Goal: Check status: Check status

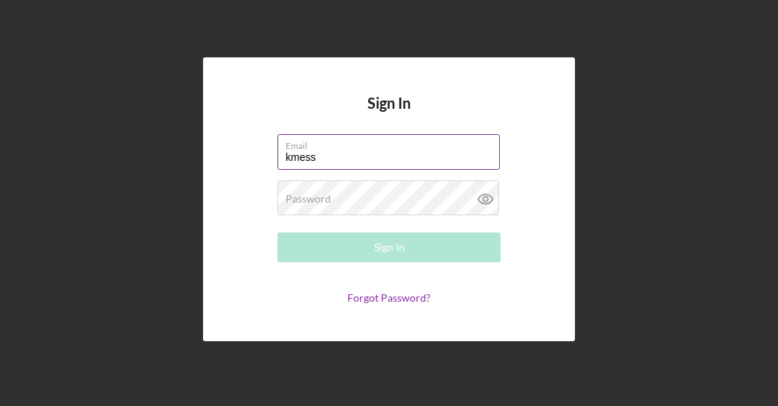
type input "[EMAIL_ADDRESS][DOMAIN_NAME]"
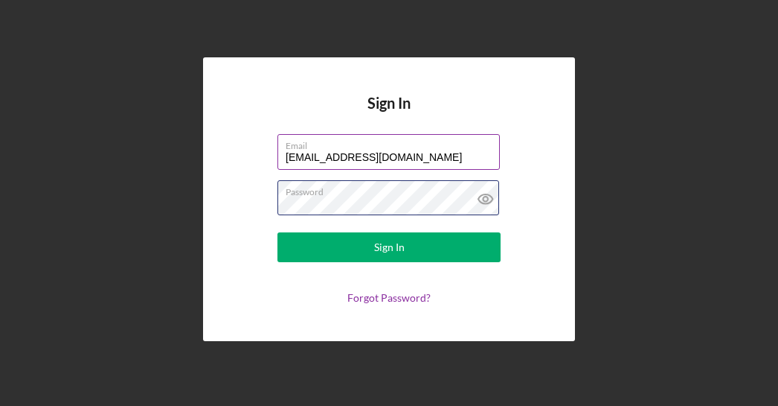
click at [278, 232] on button "Sign In" at bounding box center [389, 247] width 223 height 30
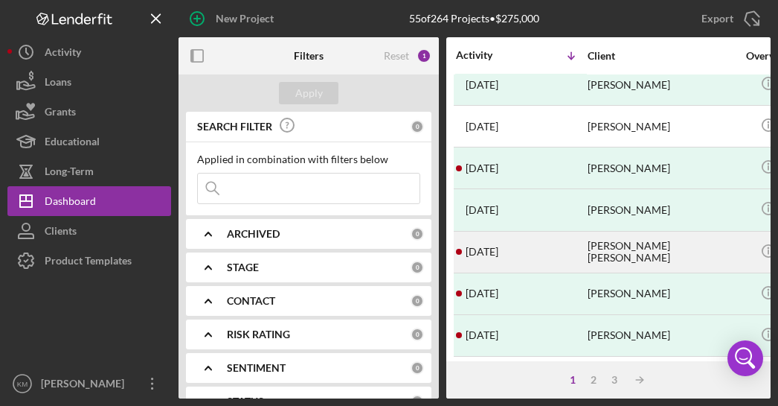
scroll to position [763, 0]
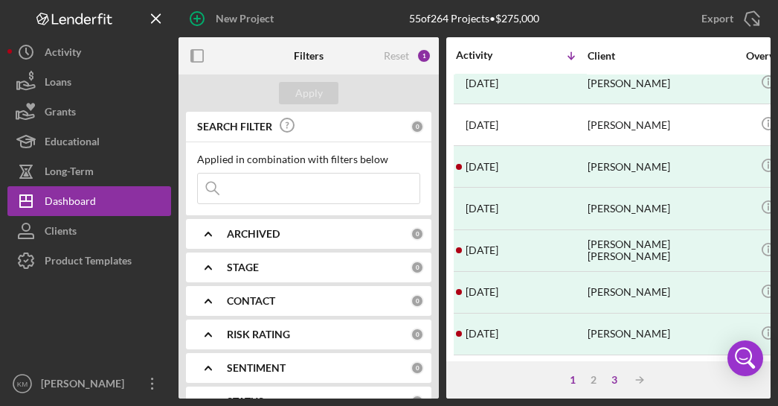
click at [619, 380] on div "3" at bounding box center [614, 380] width 21 height 12
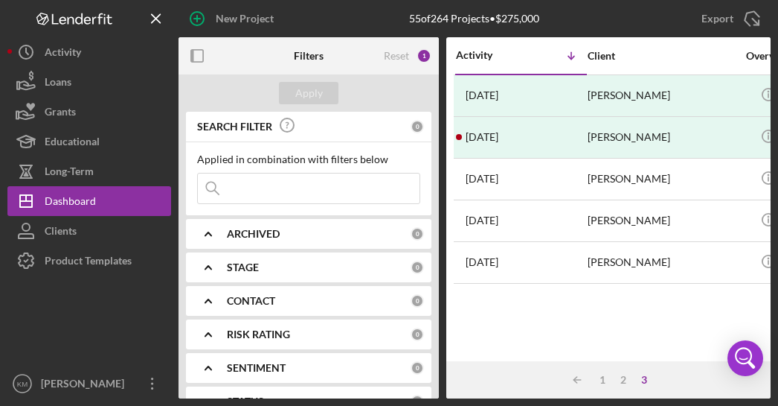
scroll to position [0, 0]
click at [624, 377] on div "2" at bounding box center [623, 380] width 21 height 12
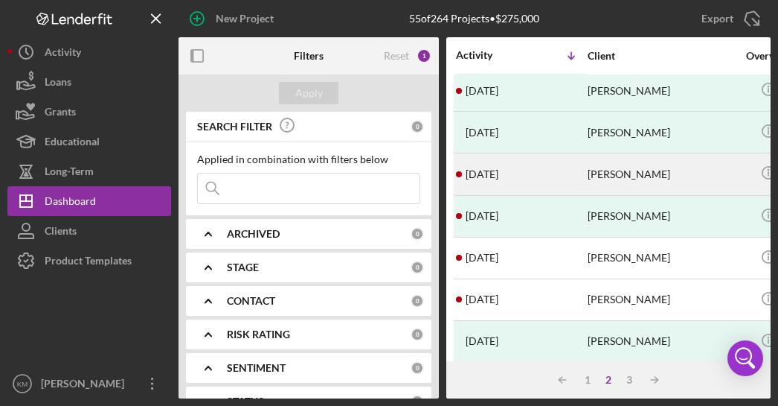
scroll to position [372, 0]
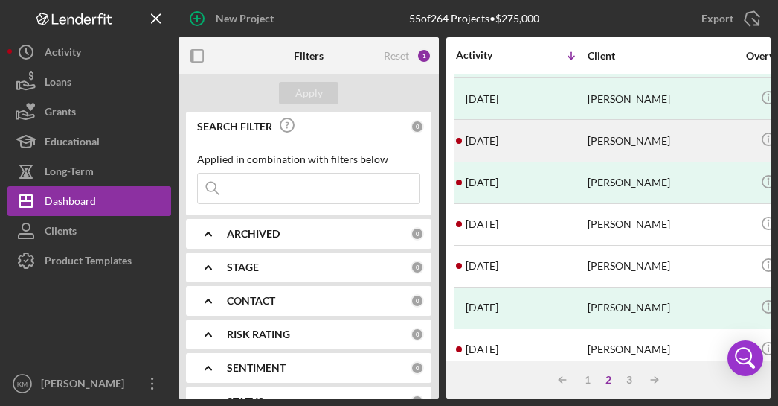
click at [585, 127] on div "[DATE] [PERSON_NAME]" at bounding box center [521, 140] width 130 height 39
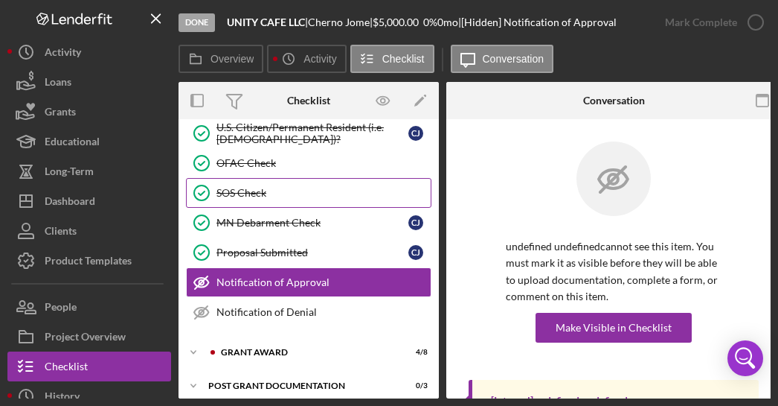
scroll to position [342, 0]
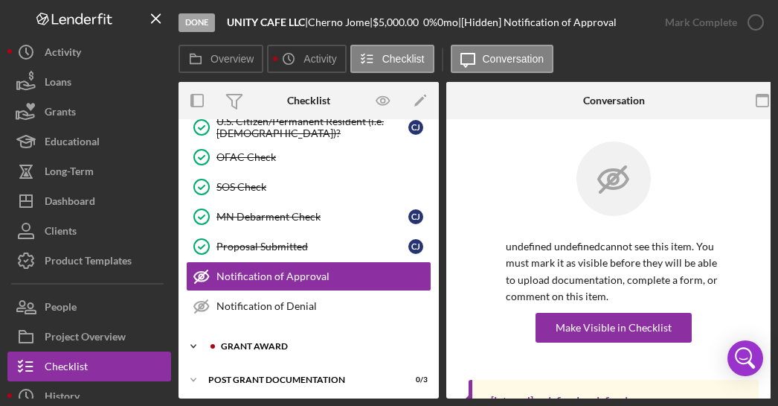
click at [272, 349] on div "Icon/Expander Grant Award 4 / 8" at bounding box center [309, 346] width 260 height 30
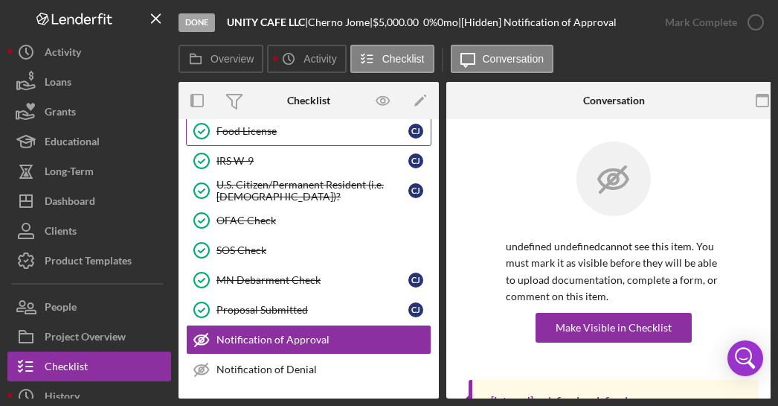
scroll to position [193, 0]
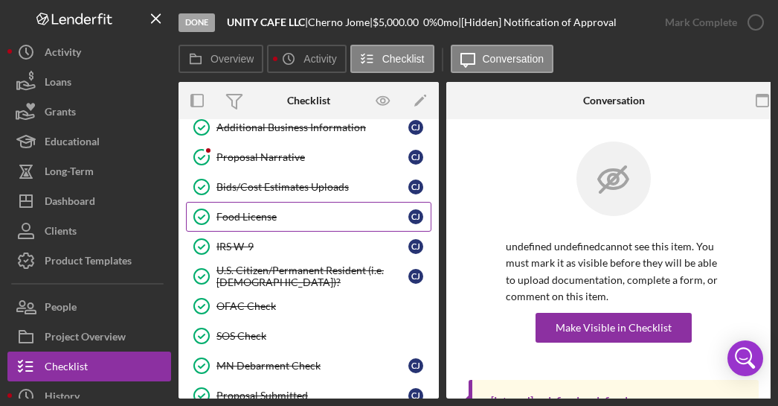
click at [265, 212] on div "Food License" at bounding box center [313, 217] width 192 height 12
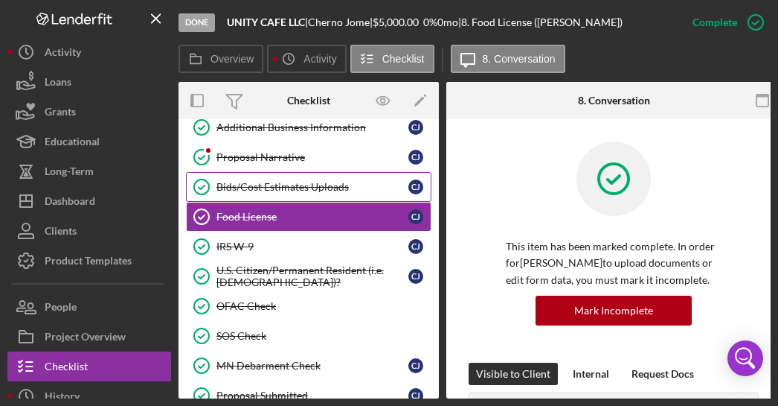
click at [302, 188] on div "Bids/Cost Estimates Uploads" at bounding box center [313, 187] width 192 height 12
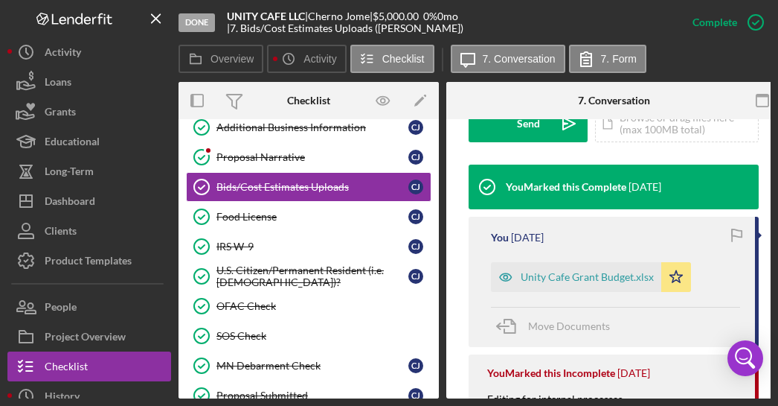
scroll to position [521, 0]
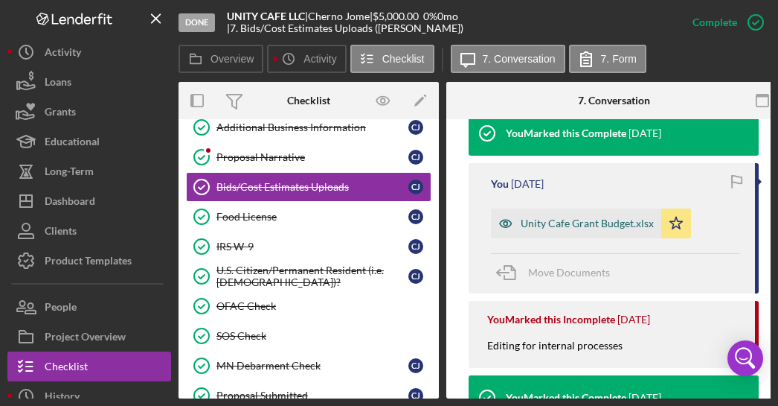
click at [550, 212] on div "Unity Cafe Grant Budget.xlsx" at bounding box center [576, 223] width 170 height 30
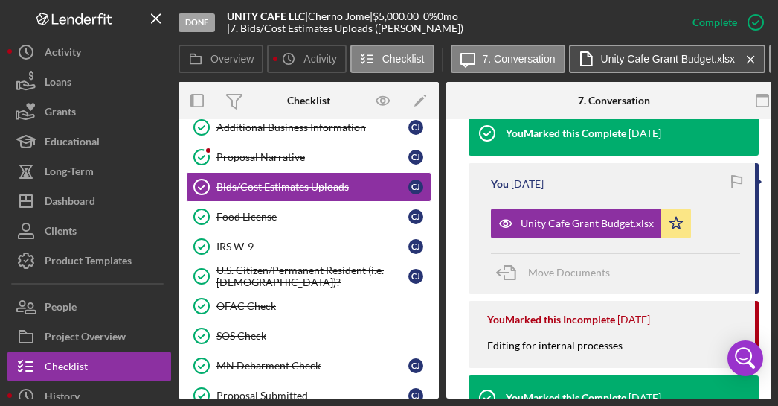
click at [652, 53] on label "Unity Cafe Grant Budget.xlsx" at bounding box center [668, 59] width 135 height 12
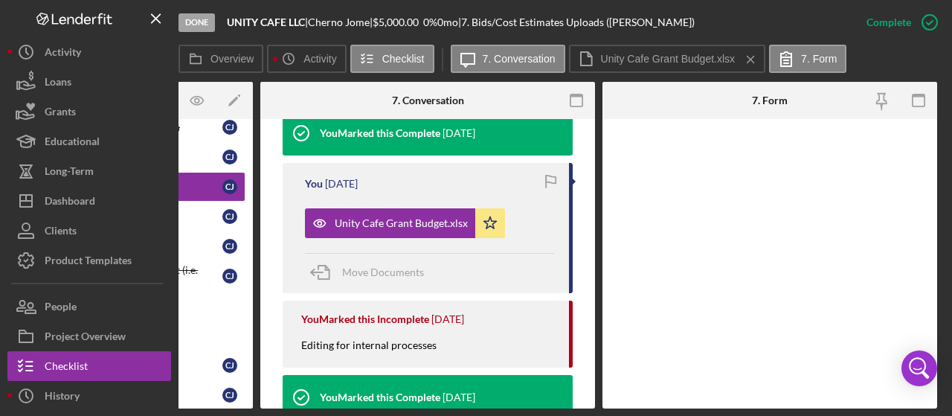
scroll to position [372, 0]
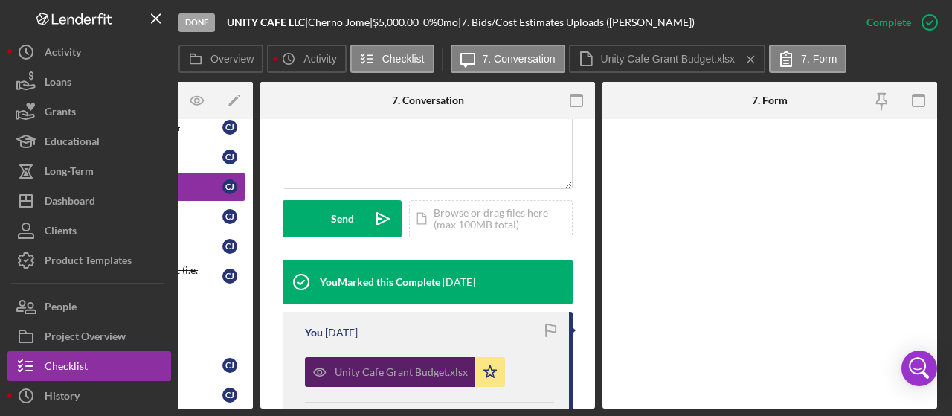
click at [430, 361] on div "Unity Cafe Grant Budget.xlsx" at bounding box center [390, 372] width 170 height 30
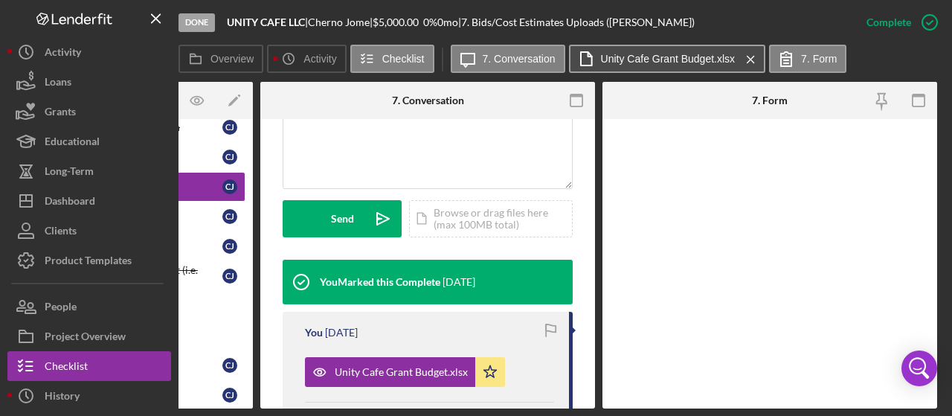
click at [680, 66] on button "Unity Cafe Grant Budget.xlsx Icon/Menu Close" at bounding box center [667, 59] width 197 height 28
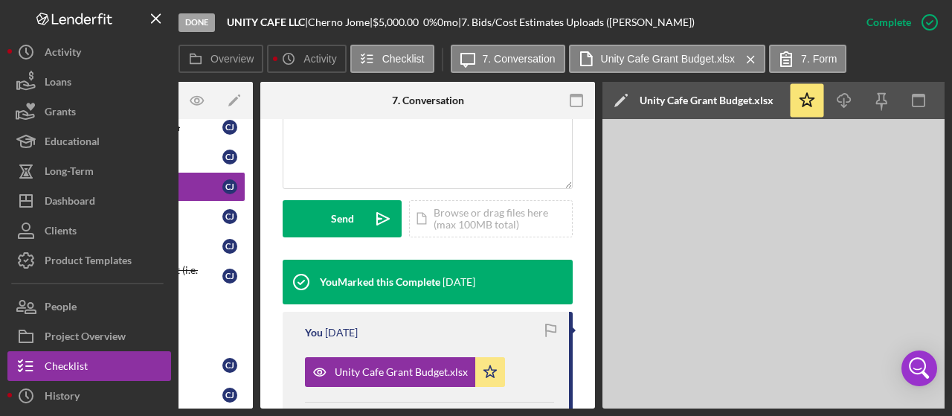
scroll to position [74, 0]
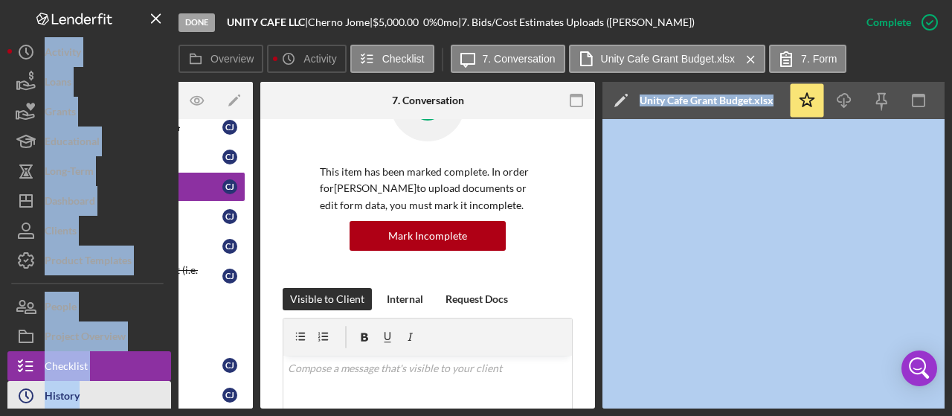
drag, startPoint x: 519, startPoint y: 409, endPoint x: 132, endPoint y: 383, distance: 387.8
click at [132, 383] on div "Done UNITY CAFE LLC | [PERSON_NAME] | $5,000.00 0 % 0 mo | 7. Bids/Cost Estimat…" at bounding box center [476, 208] width 952 height 416
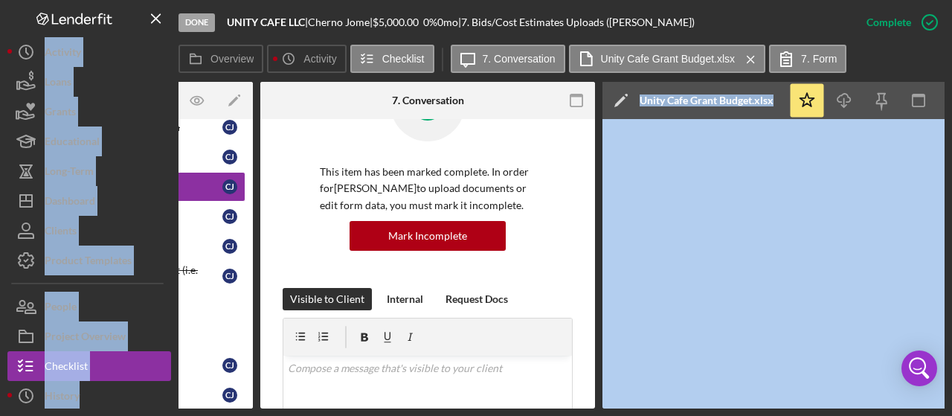
scroll to position [0, 0]
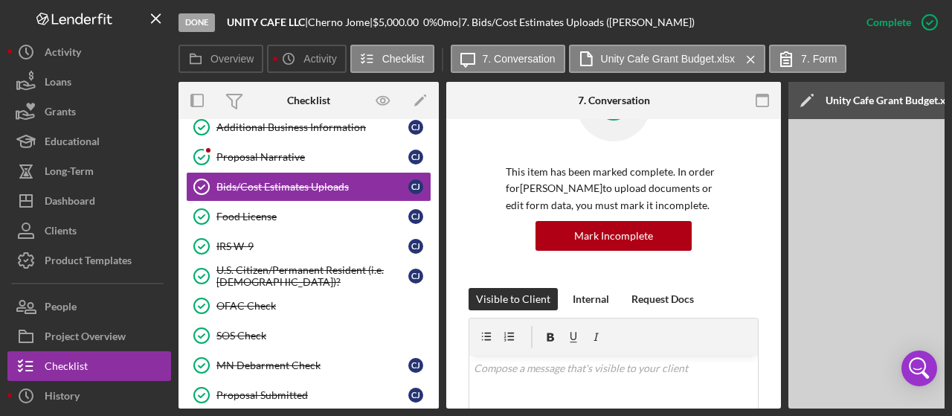
click at [502, 170] on div "This item has been marked complete. In order for [PERSON_NAME] to upload docume…" at bounding box center [614, 177] width 290 height 221
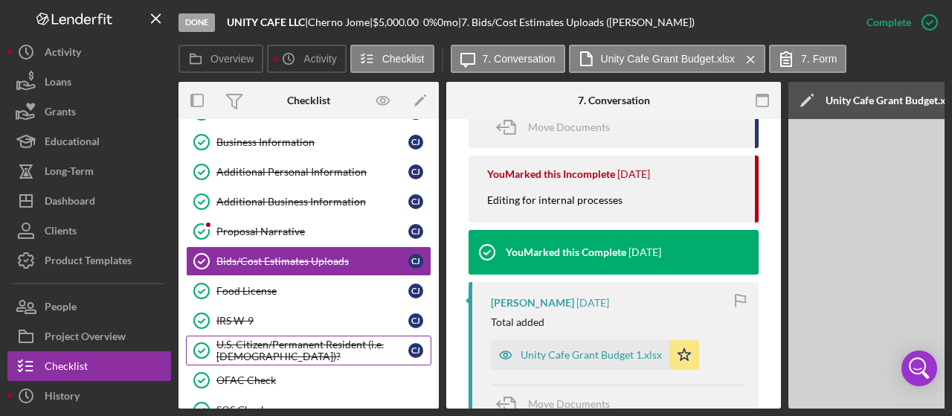
scroll to position [670, 0]
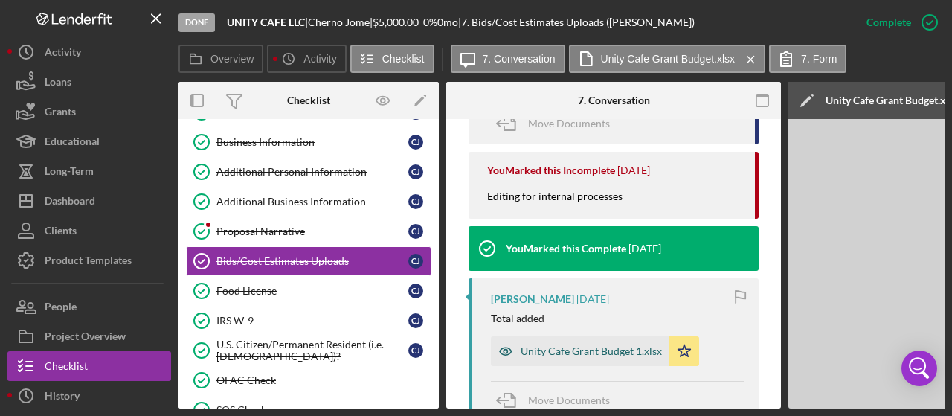
click at [586, 342] on div "Unity Cafe Grant Budget 1.xlsx" at bounding box center [580, 351] width 179 height 30
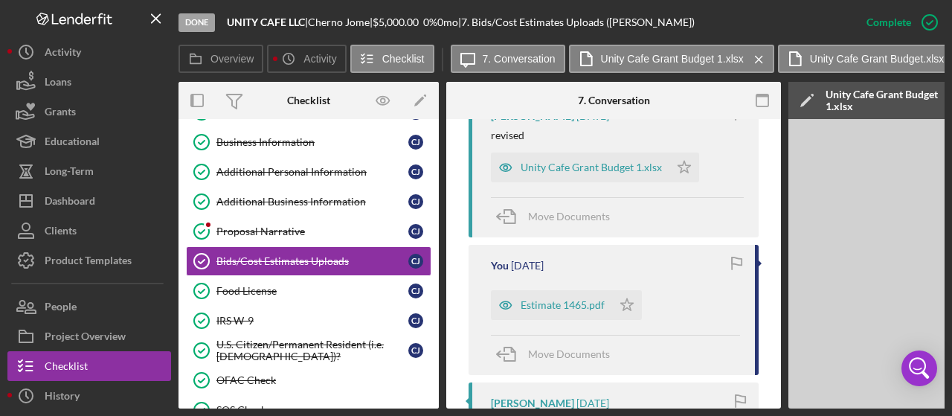
scroll to position [1339, 0]
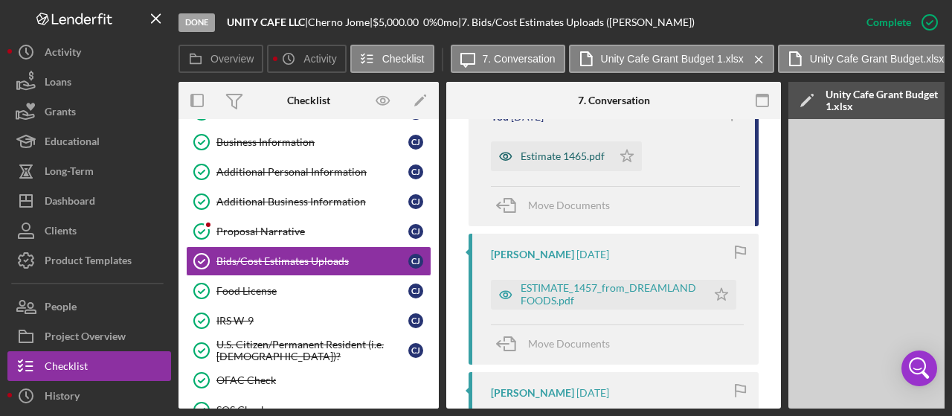
click at [558, 160] on div "Estimate 1465.pdf" at bounding box center [563, 156] width 84 height 12
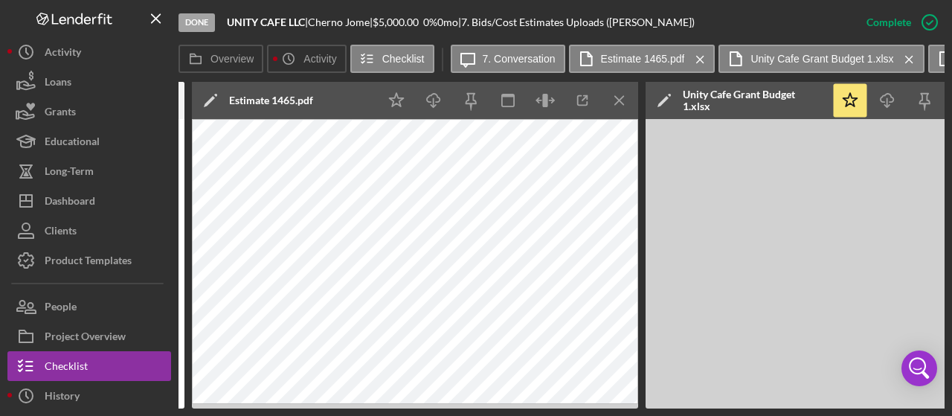
scroll to position [0, 518]
